Goal: Information Seeking & Learning: Learn about a topic

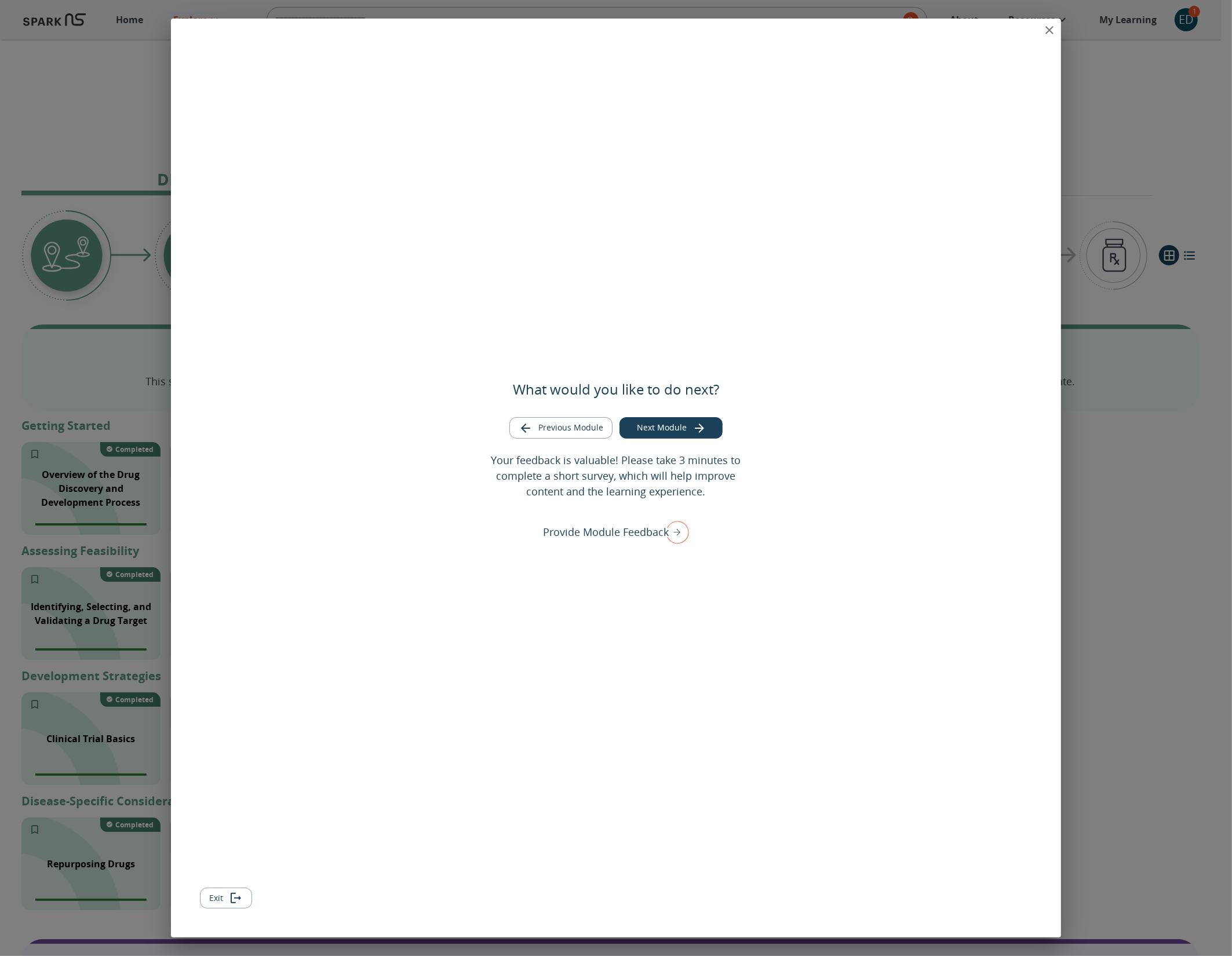
click at [220, 898] on button "Exit" at bounding box center [226, 898] width 52 height 21
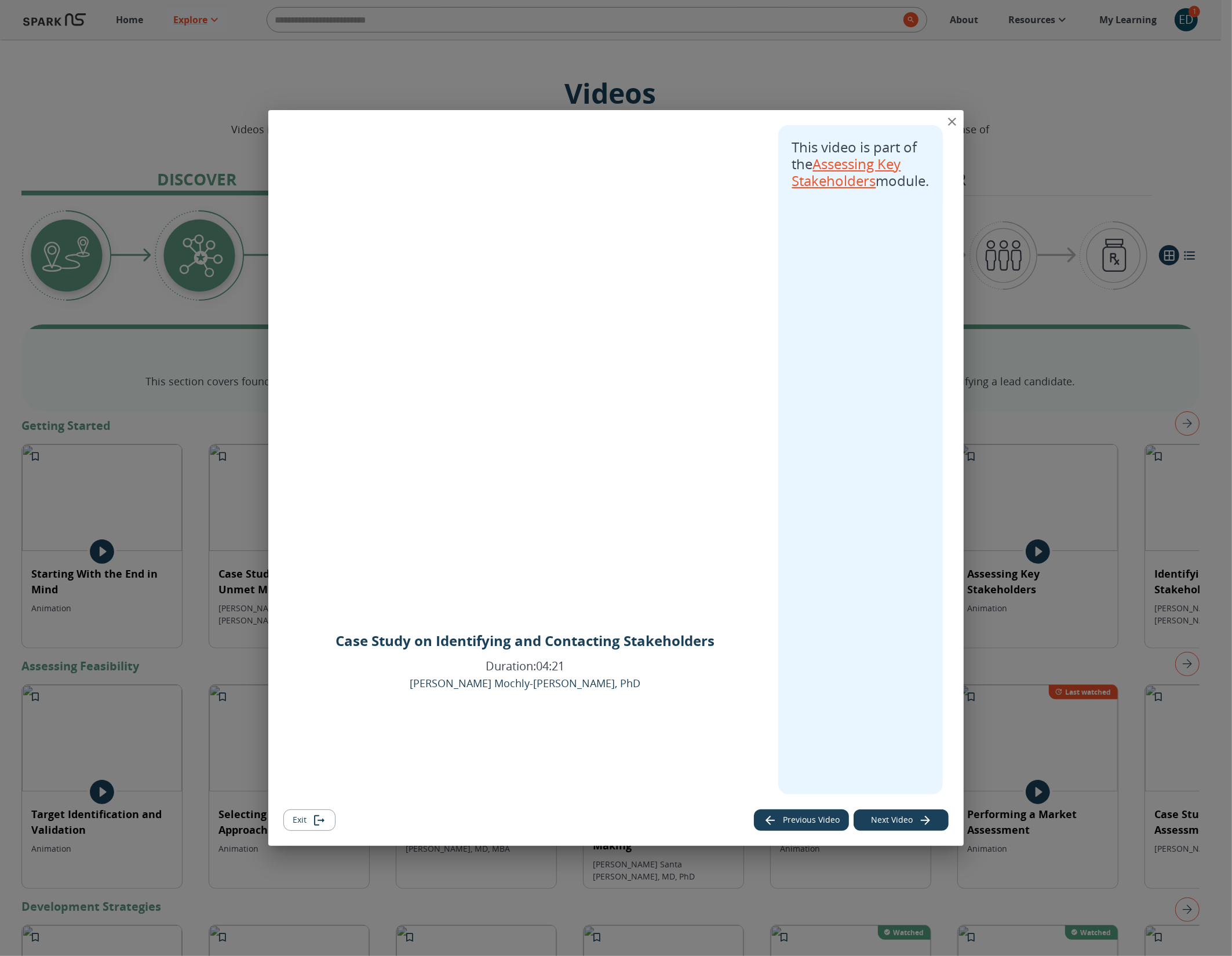
click at [844, 180] on link "Assessing Key Stakeholders" at bounding box center [846, 172] width 109 height 36
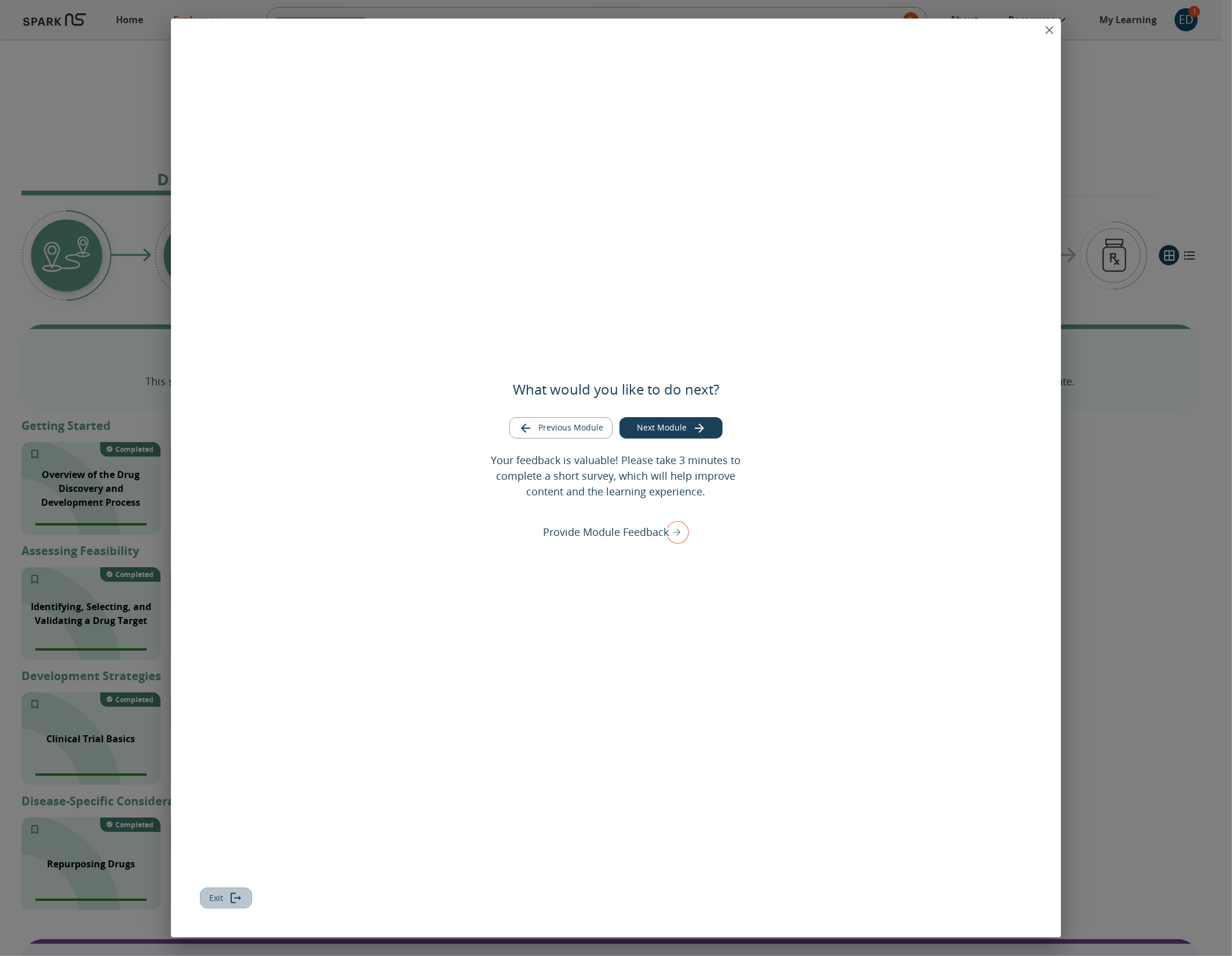
click at [209, 894] on button "Exit" at bounding box center [226, 898] width 52 height 21
